Goal: Task Accomplishment & Management: Manage account settings

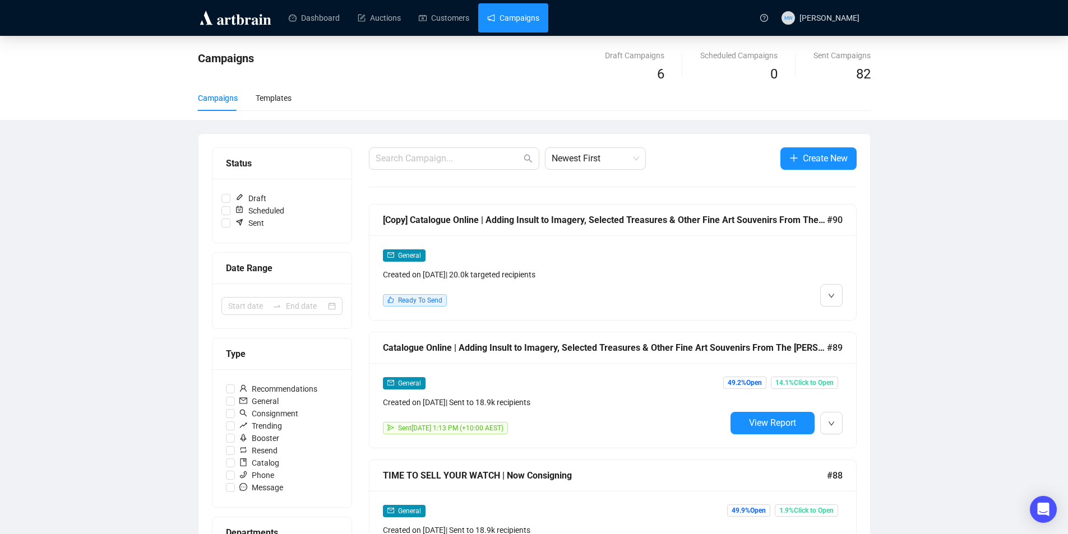
click at [622, 217] on div "[Copy] Catalogue Online | Adding Insult to Imagery, Selected Treasures & Other …" at bounding box center [605, 220] width 444 height 14
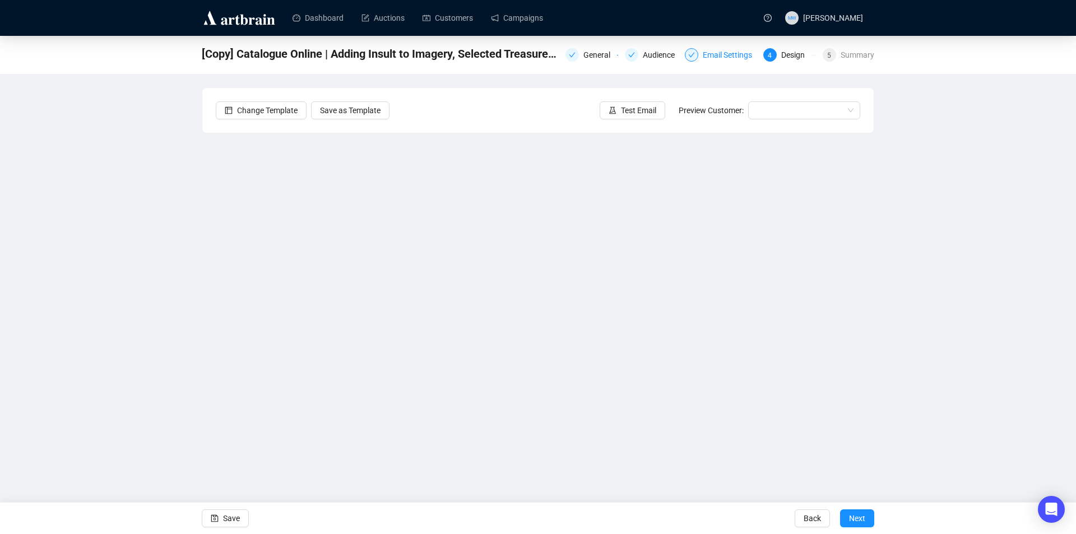
click at [731, 54] on div "Email Settings" at bounding box center [731, 54] width 56 height 13
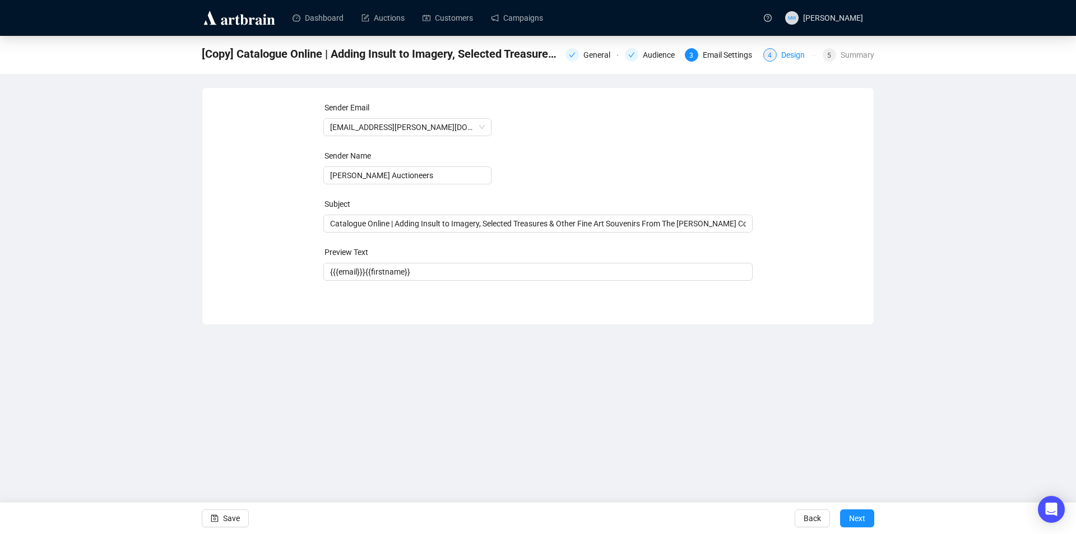
click at [784, 55] on div "Design" at bounding box center [796, 54] width 30 height 13
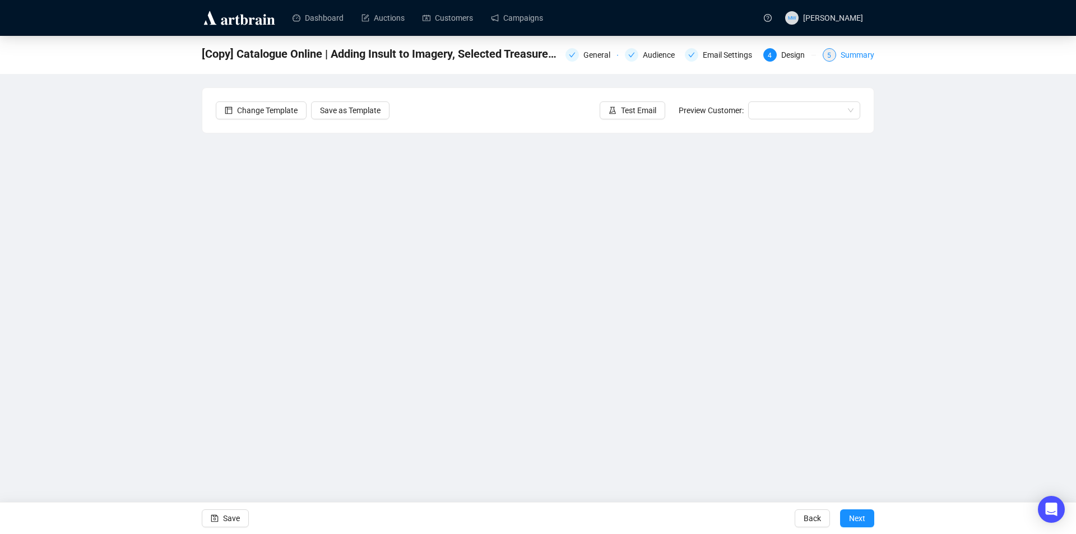
click at [852, 55] on div "Summary" at bounding box center [858, 54] width 34 height 13
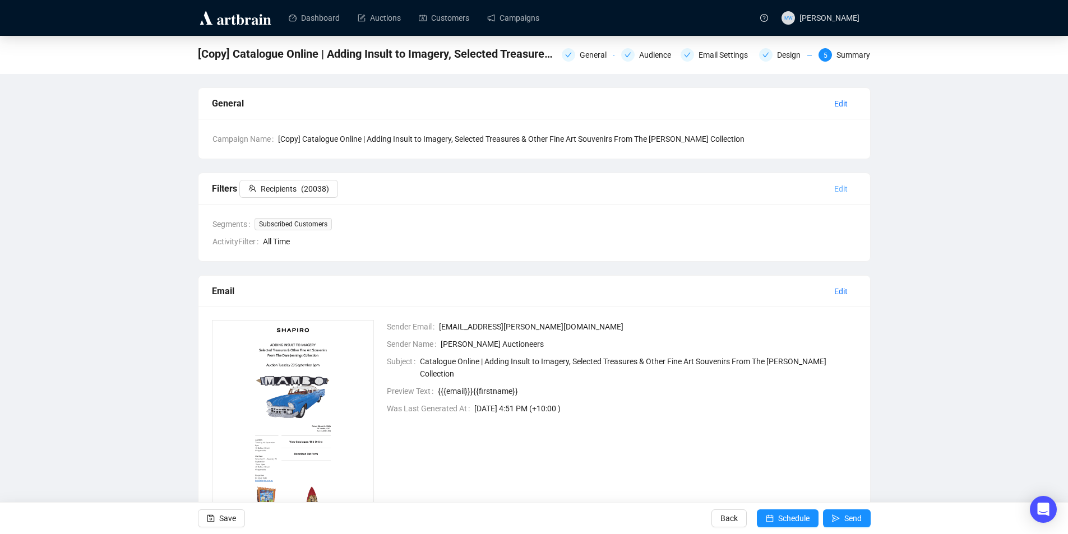
click at [842, 187] on span "Edit" at bounding box center [840, 189] width 13 height 12
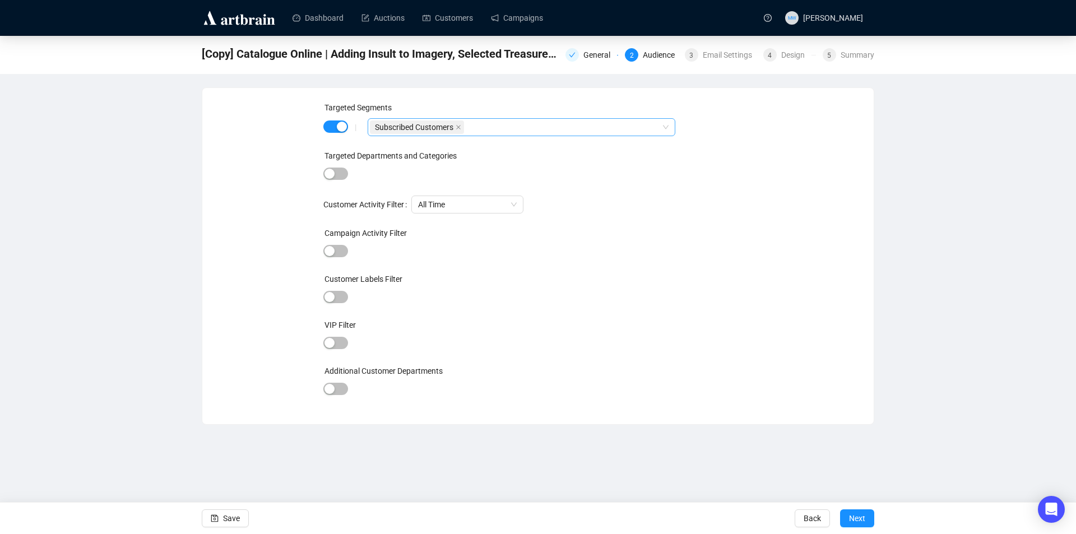
click at [461, 129] on span "Subscribed Customers" at bounding box center [417, 126] width 94 height 13
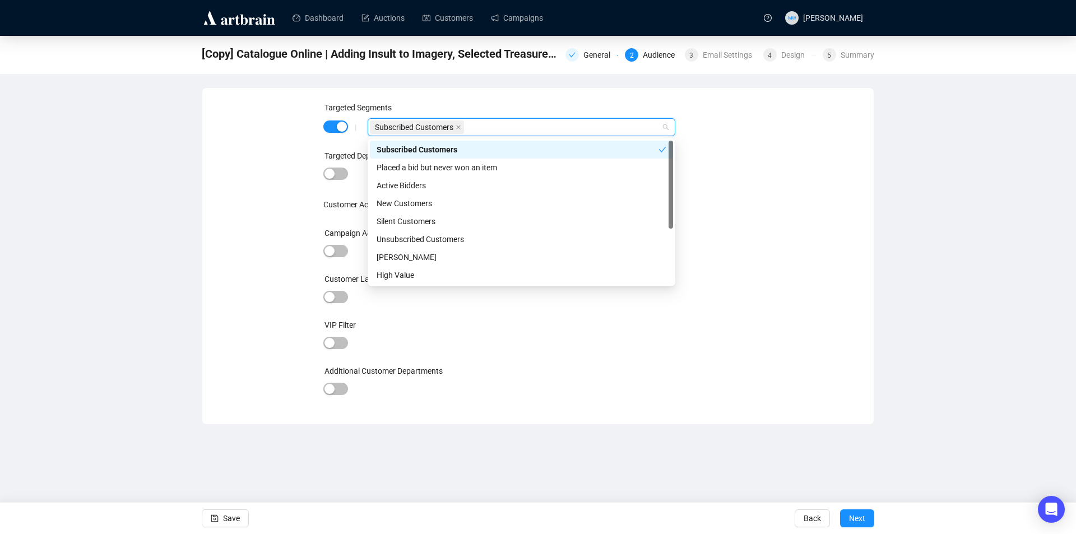
click at [459, 127] on icon "close" at bounding box center [459, 127] width 6 height 6
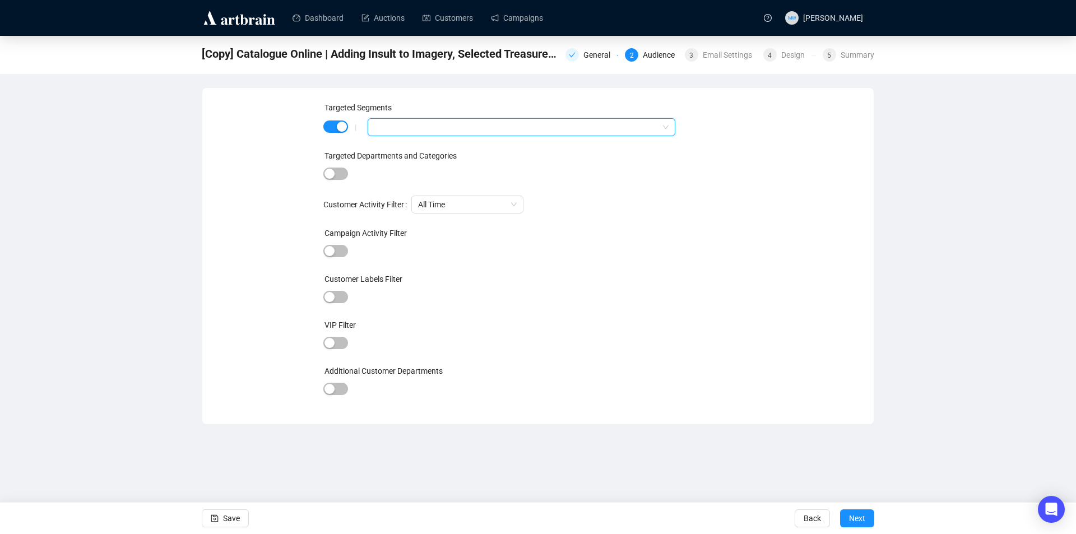
click at [393, 127] on div at bounding box center [515, 127] width 291 height 16
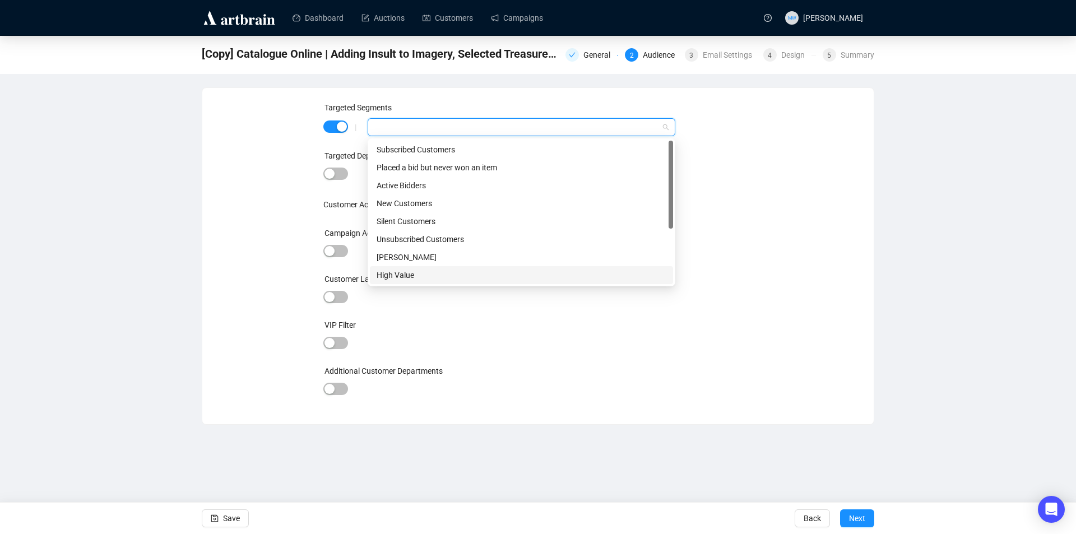
click at [763, 282] on div "Targeted Segments | Targeted Departments and Categories Customer Activity Filte…" at bounding box center [538, 255] width 644 height 309
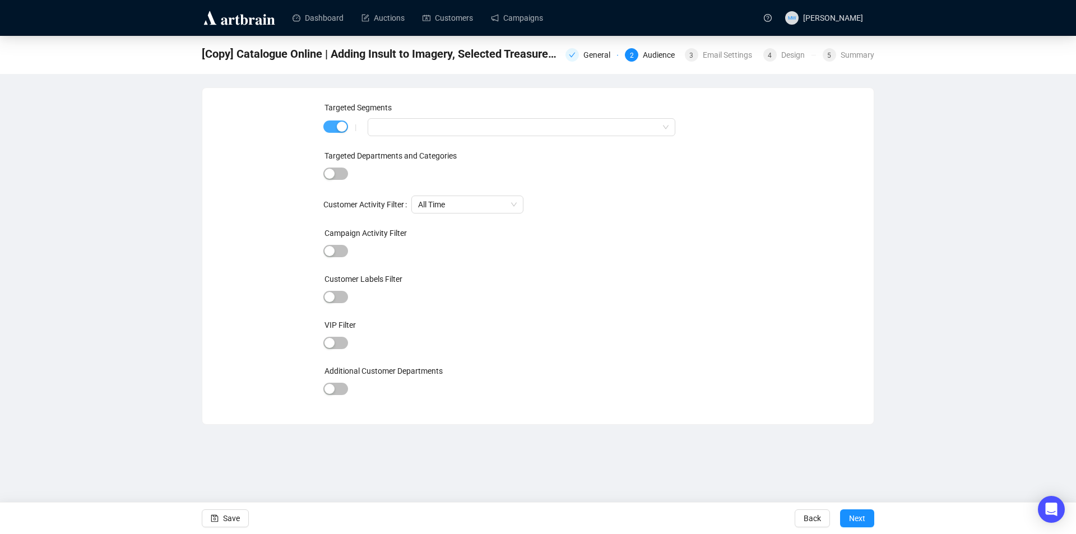
click at [329, 128] on span "button" at bounding box center [335, 126] width 25 height 12
click at [343, 126] on span "button" at bounding box center [335, 125] width 25 height 12
click at [396, 130] on div at bounding box center [515, 127] width 291 height 16
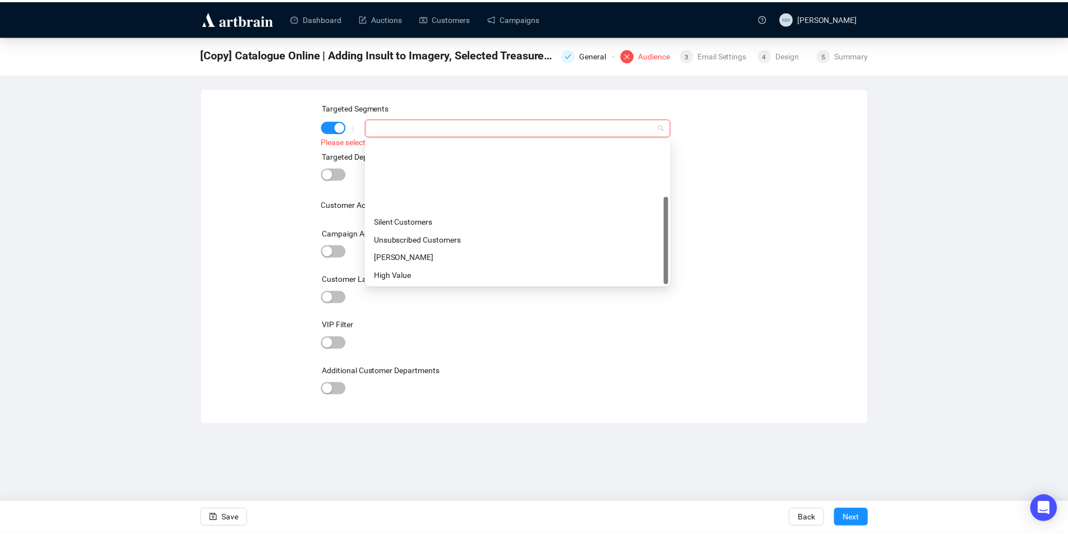
scroll to position [90, 0]
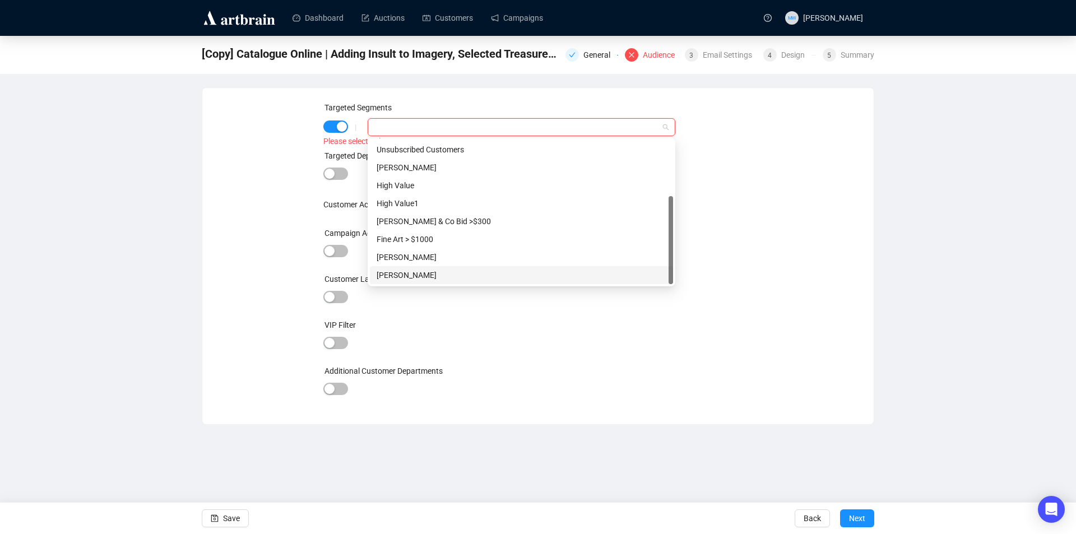
click at [416, 270] on div "[PERSON_NAME]" at bounding box center [522, 275] width 290 height 12
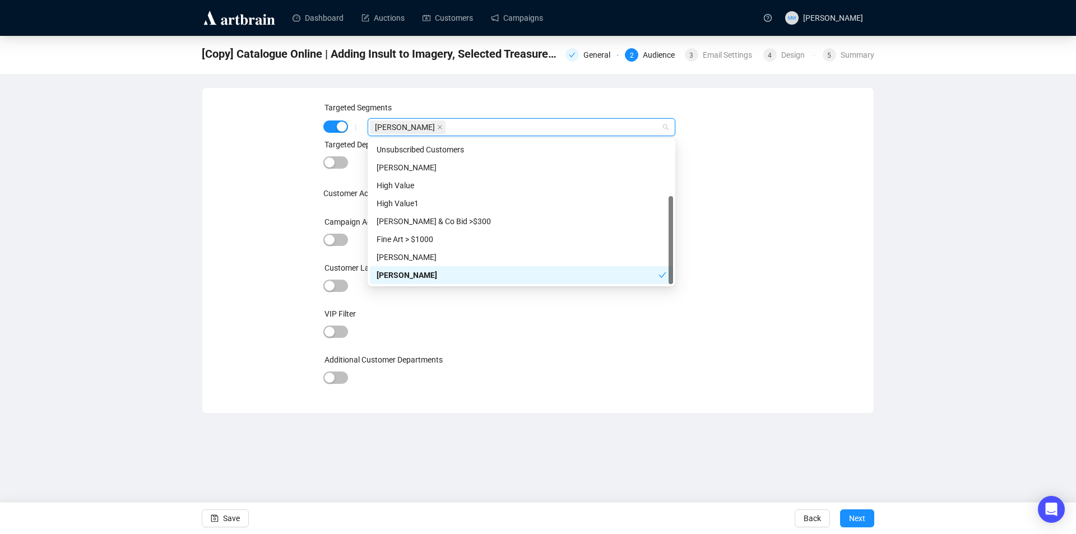
click at [774, 240] on div "Targeted Segments | [PERSON_NAME] Targeted Departments and Categories Customer …" at bounding box center [538, 250] width 644 height 298
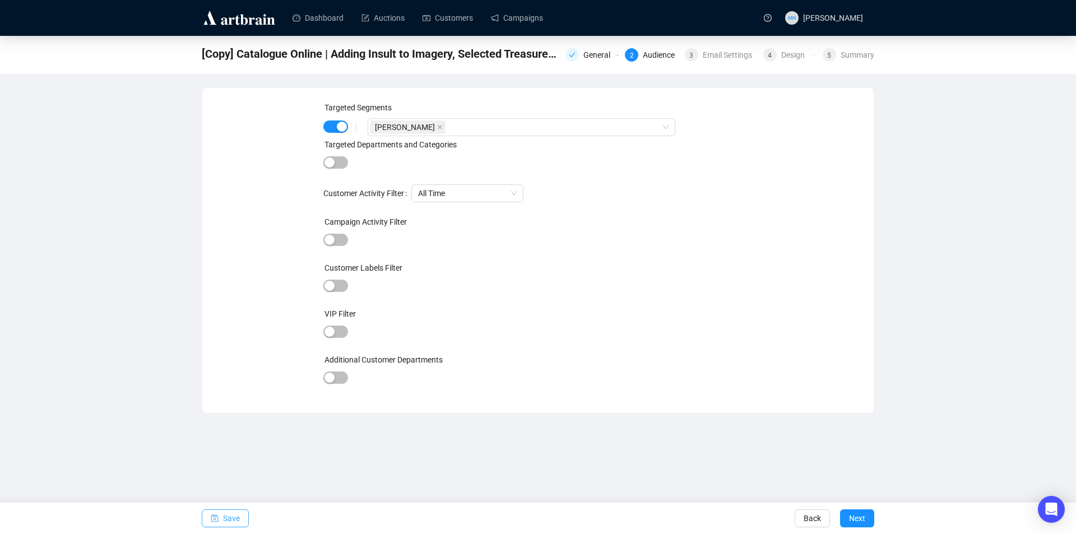
click at [218, 517] on icon "save" at bounding box center [214, 518] width 7 height 7
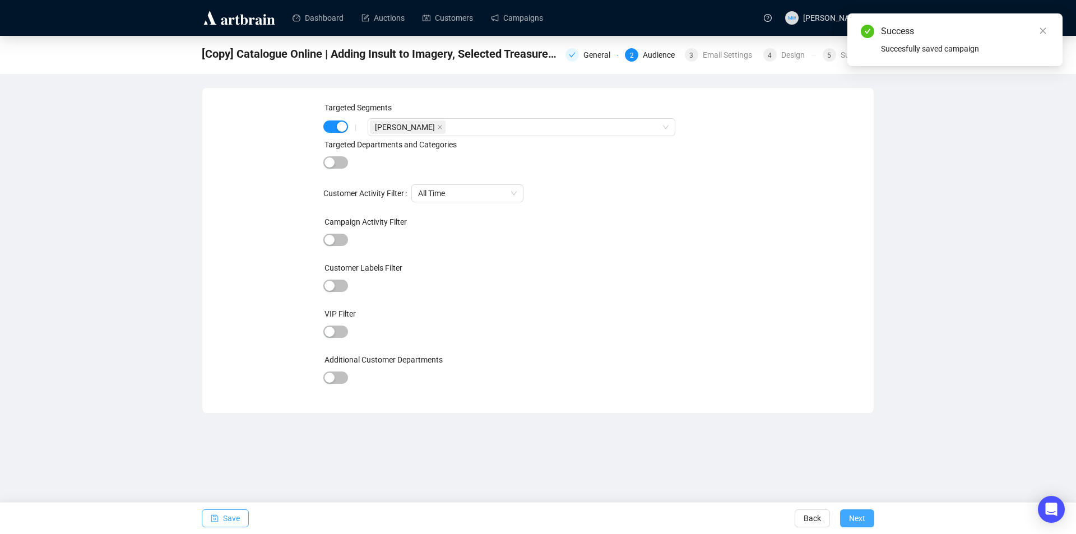
click at [853, 516] on span "Next" at bounding box center [857, 518] width 16 height 31
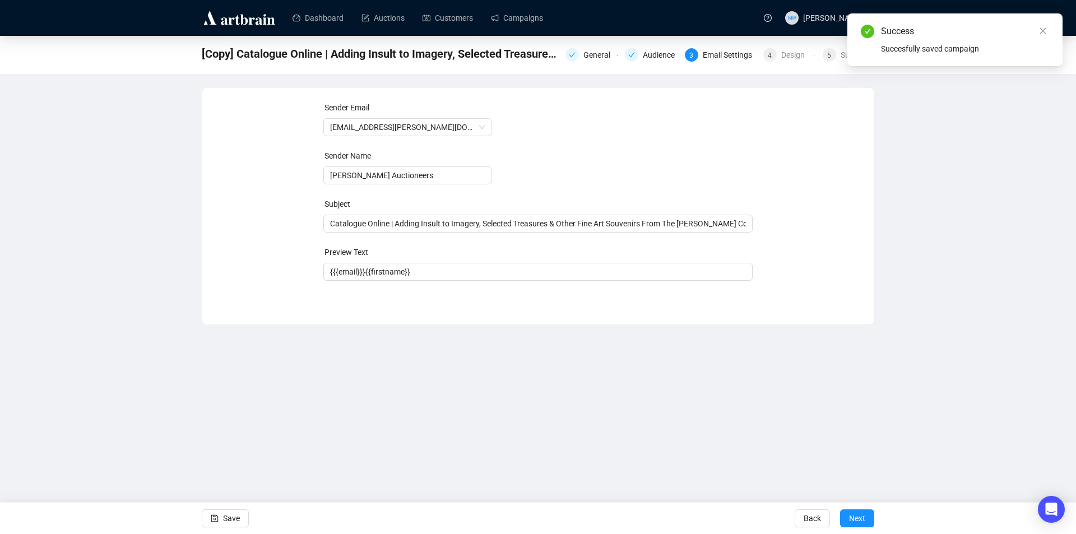
click at [853, 516] on span "Next" at bounding box center [857, 518] width 16 height 31
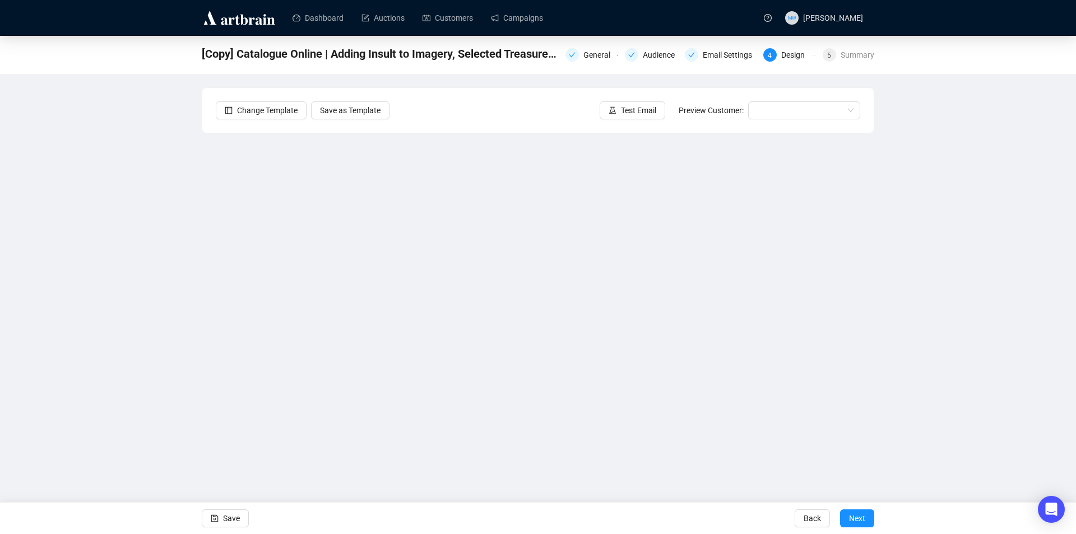
click at [853, 516] on span "Next" at bounding box center [857, 518] width 16 height 31
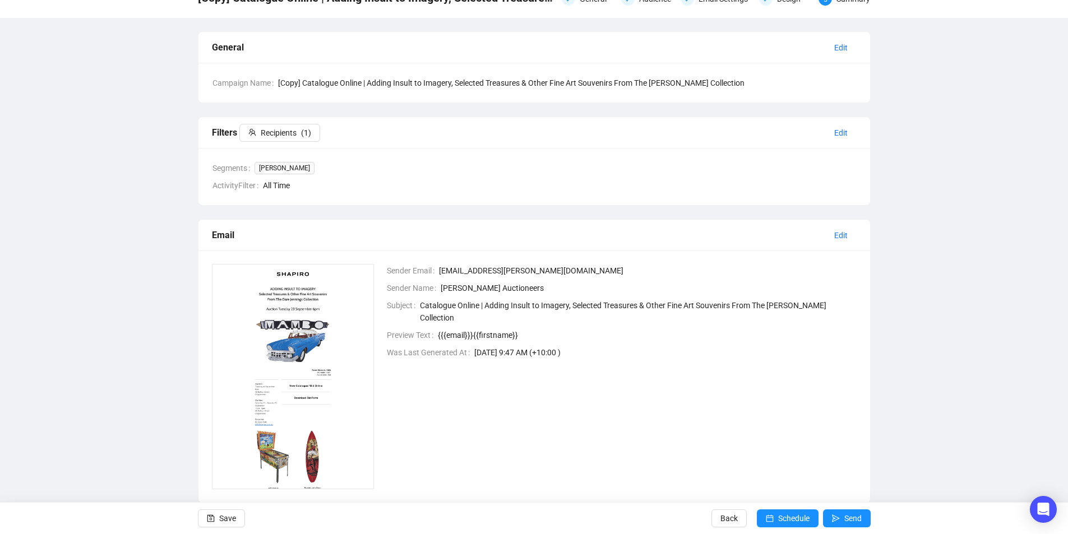
scroll to position [81, 0]
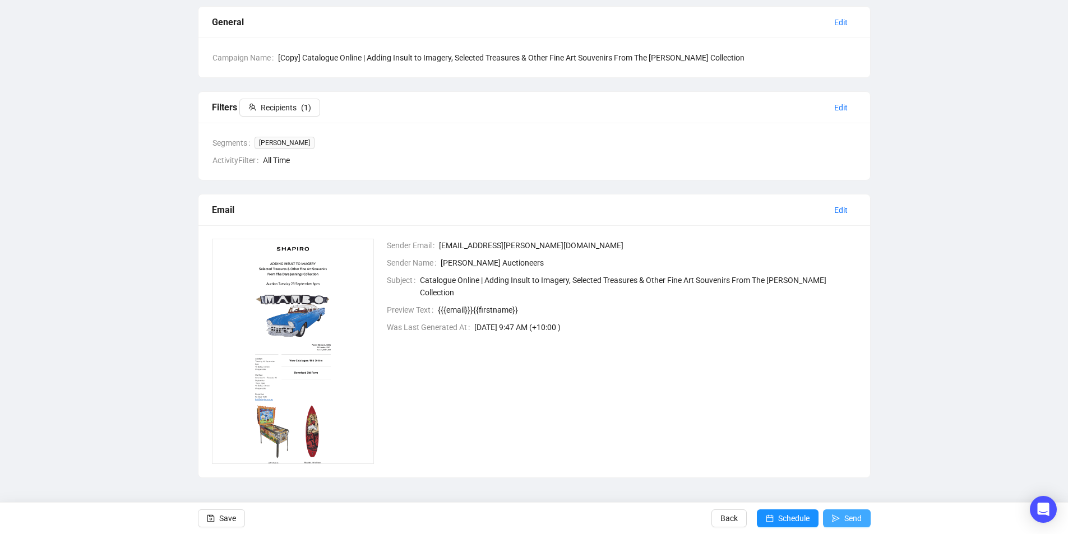
click at [838, 512] on span "submit" at bounding box center [836, 518] width 8 height 31
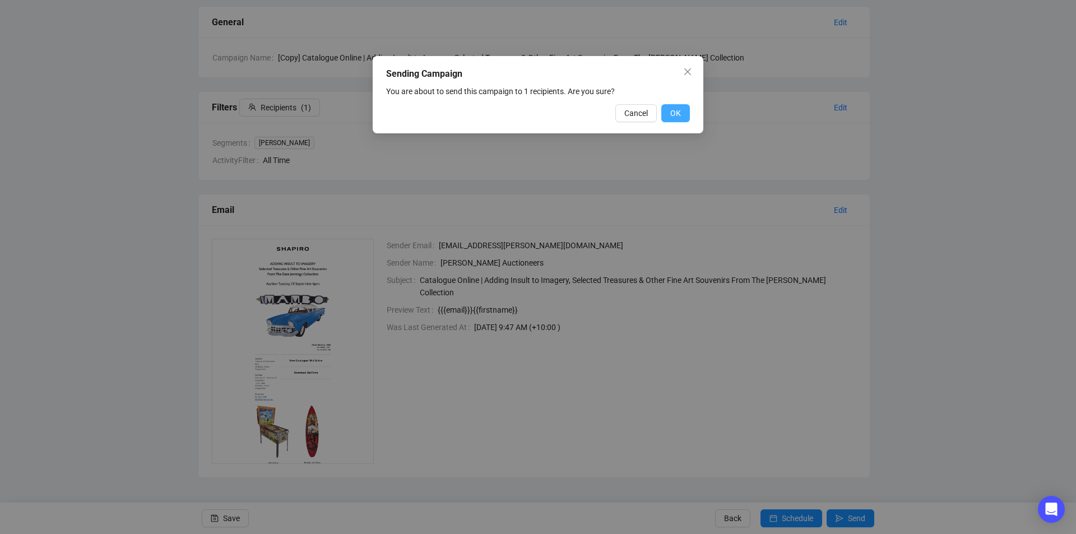
click at [674, 110] on span "OK" at bounding box center [675, 113] width 11 height 12
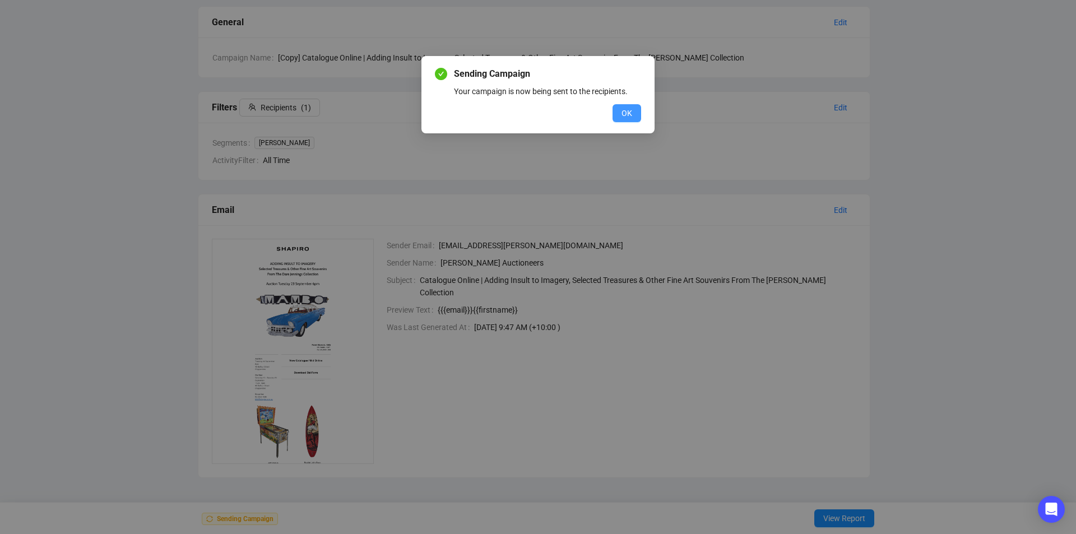
click at [633, 113] on button "OK" at bounding box center [627, 113] width 29 height 18
